Goal: Task Accomplishment & Management: Manage account settings

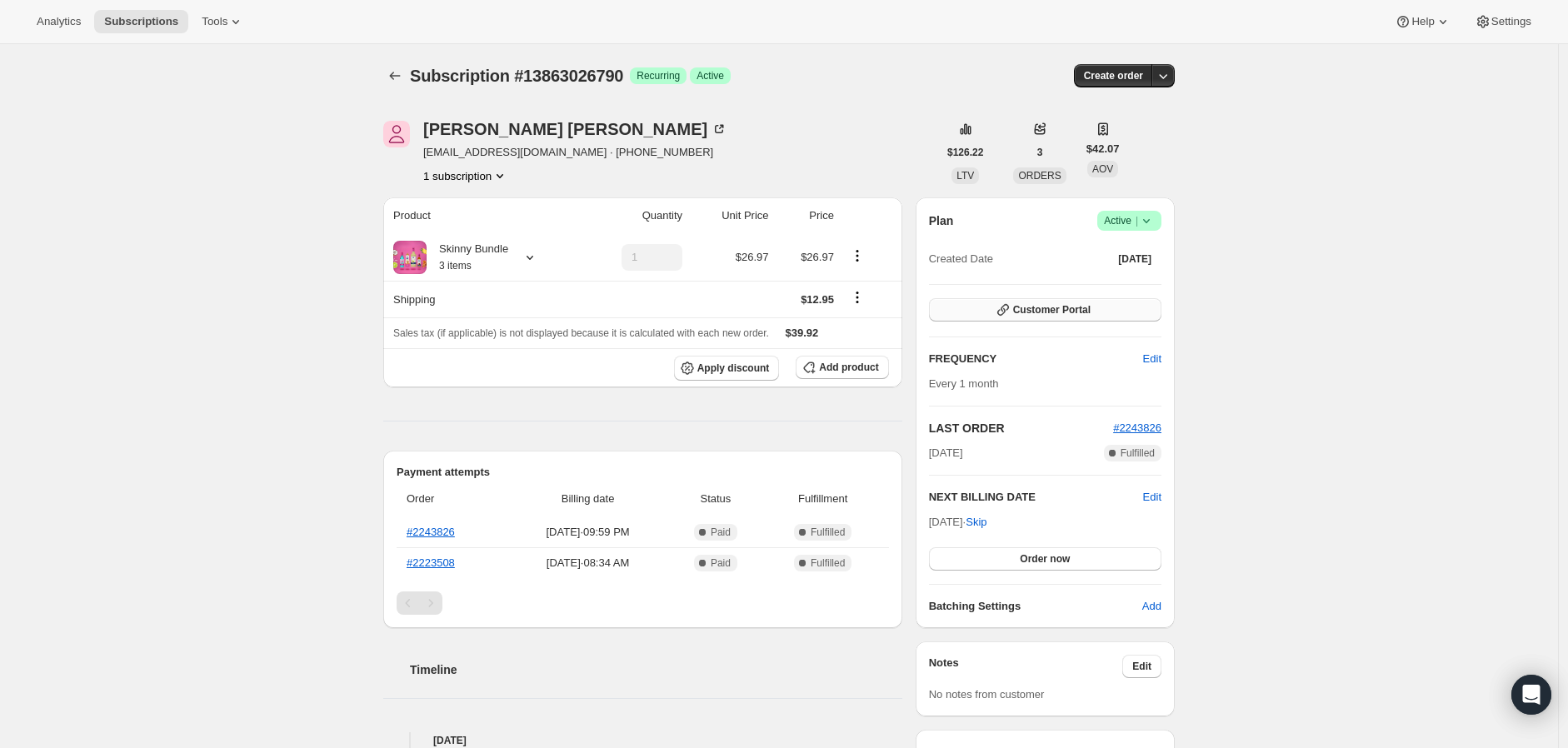
click at [1018, 305] on span "Customer Portal" at bounding box center [1051, 310] width 77 height 13
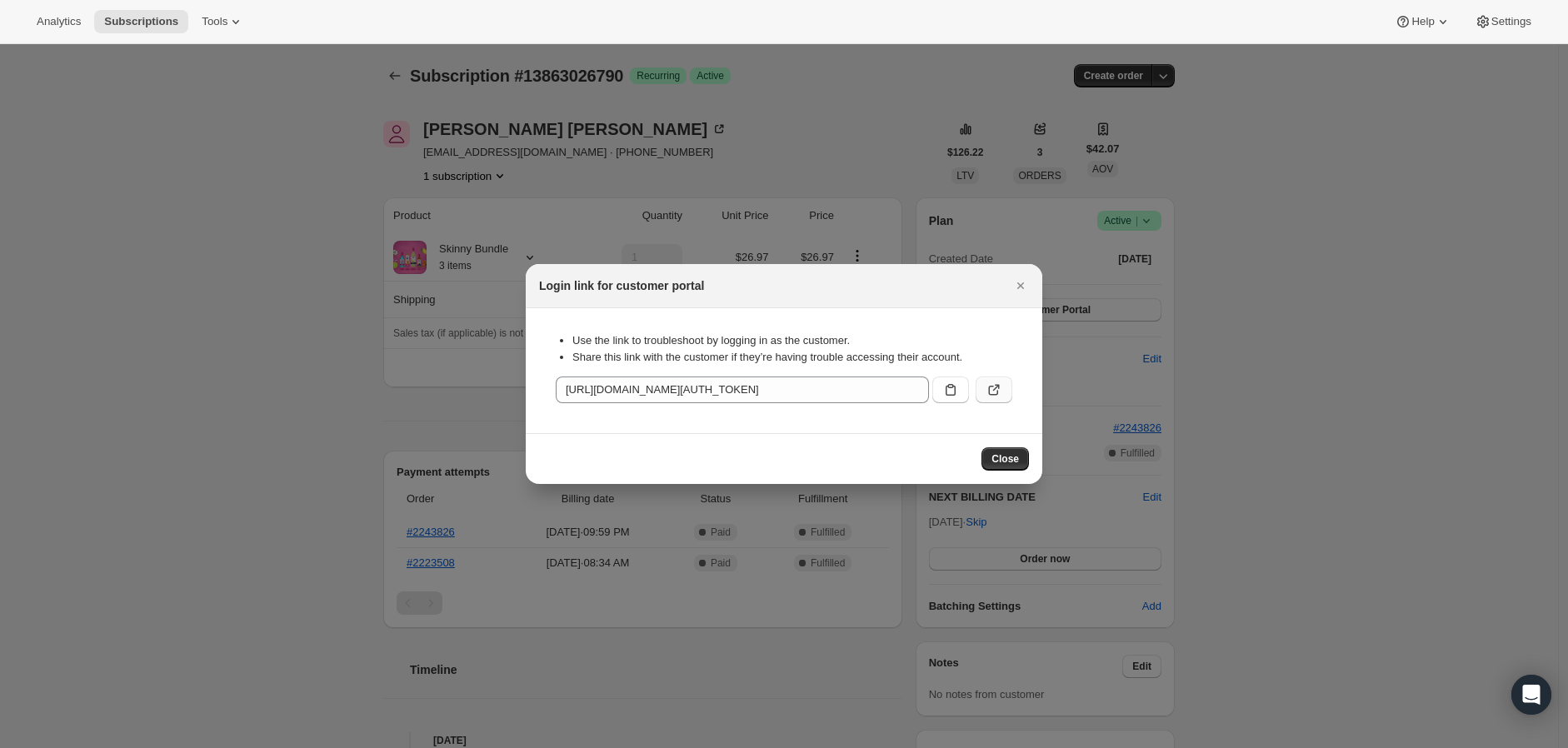
click at [981, 390] on button ":rc0:" at bounding box center [993, 390] width 36 height 27
click at [938, 385] on button ":rc0:" at bounding box center [950, 390] width 36 height 27
click at [1026, 292] on icon "Close" at bounding box center [1020, 285] width 16 height 16
